Goal: Find specific page/section: Find specific page/section

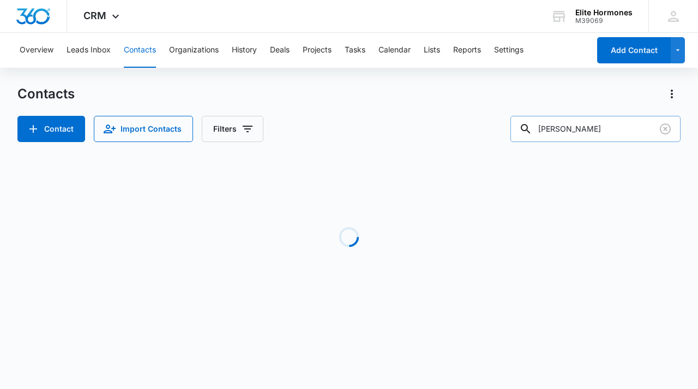
drag, startPoint x: 600, startPoint y: 126, endPoint x: 548, endPoint y: 126, distance: 51.8
click at [548, 126] on div "pagel" at bounding box center [596, 129] width 170 height 26
type input "mccoy"
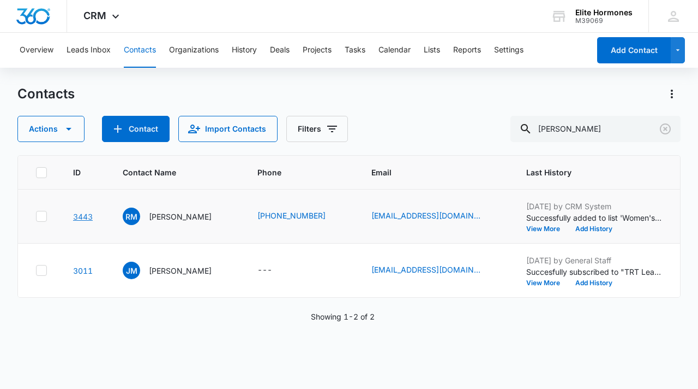
click at [86, 215] on link "3443" at bounding box center [83, 216] width 20 height 9
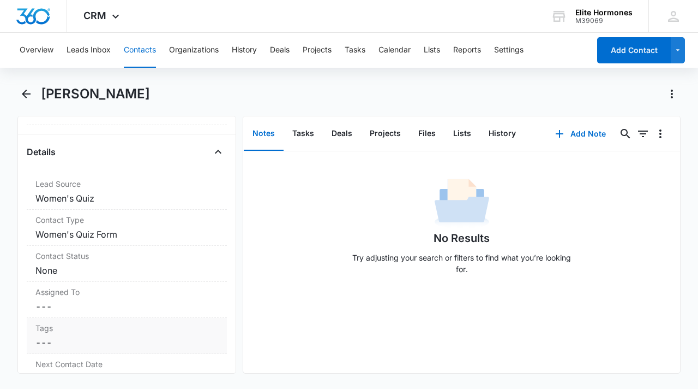
scroll to position [384, 0]
